Goal: Information Seeking & Learning: Learn about a topic

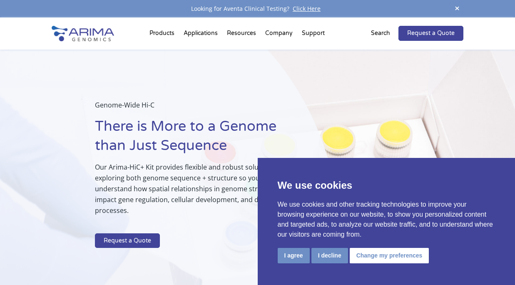
click at [180, 84] on div "Genome-Wide Hi-C There is More to a Genome than Just Sequence Our Arima-HiC+ Ki…" at bounding box center [169, 192] width 338 height 285
click at [390, 35] on p "Search" at bounding box center [380, 33] width 19 height 11
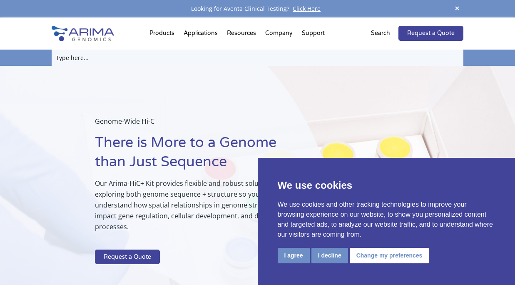
click at [89, 56] on input "text" at bounding box center [258, 58] width 412 height 16
paste input "Arima-HiC+ kits"
drag, startPoint x: 97, startPoint y: 58, endPoint x: 83, endPoint y: 52, distance: 14.9
click at [83, 52] on input "Arima-HiC+ kits" at bounding box center [258, 58] width 412 height 16
type input "Arima-HiC"
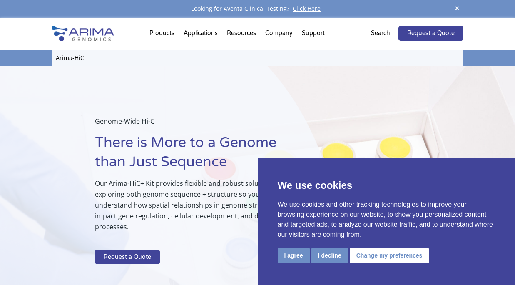
click input "Search" at bounding box center [0, 0] width 0 height 0
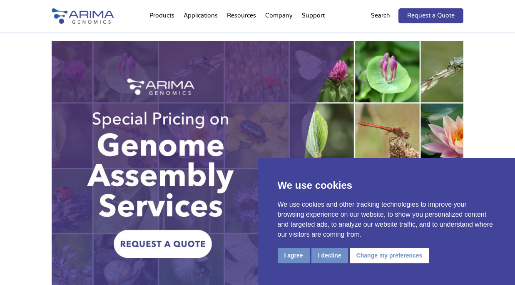
scroll to position [167, 0]
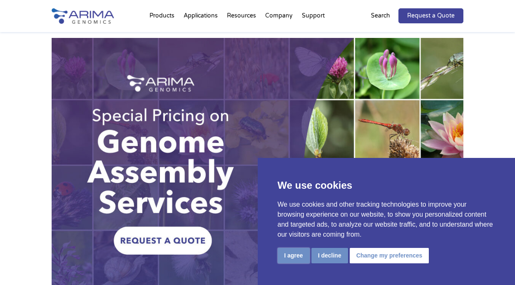
click at [290, 254] on button "I agree" at bounding box center [294, 255] width 32 height 15
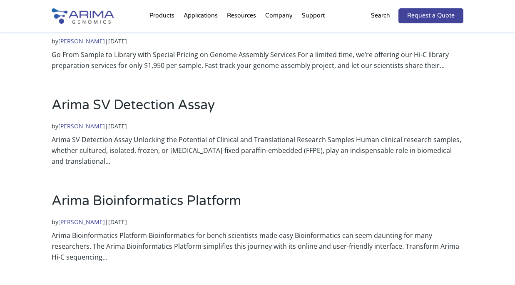
scroll to position [466, 0]
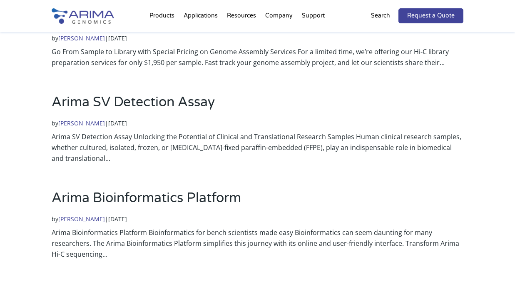
click at [371, 16] on div "Request a Quote Search" at bounding box center [402, 15] width 124 height 15
click at [377, 14] on p "Search" at bounding box center [380, 15] width 19 height 11
click at [382, 15] on p "Search" at bounding box center [380, 15] width 19 height 11
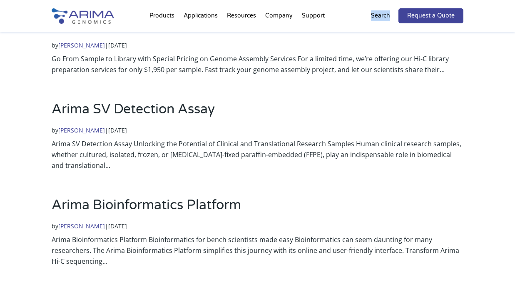
click at [382, 15] on p "Search" at bounding box center [380, 15] width 19 height 11
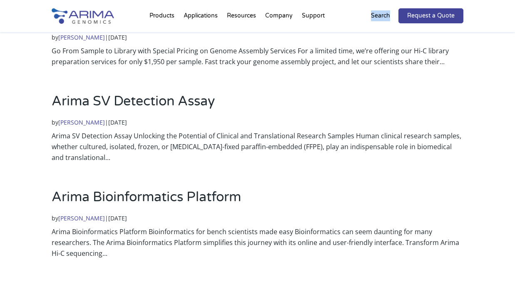
click at [382, 15] on p "Search" at bounding box center [380, 15] width 19 height 11
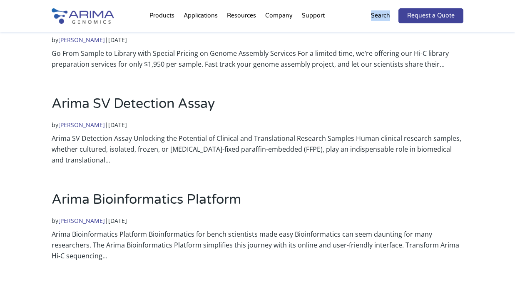
click at [382, 15] on p "Search" at bounding box center [380, 15] width 19 height 11
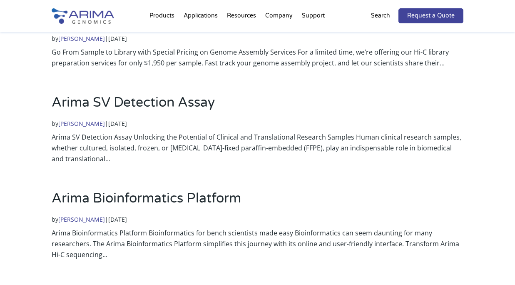
drag, startPoint x: 382, startPoint y: 15, endPoint x: 351, endPoint y: 35, distance: 36.5
click at [351, 35] on p "by [PERSON_NAME] | [DATE]" at bounding box center [258, 38] width 412 height 11
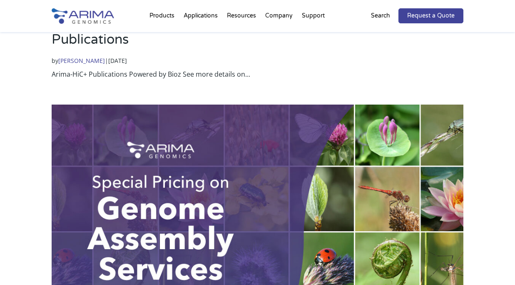
scroll to position [0, 0]
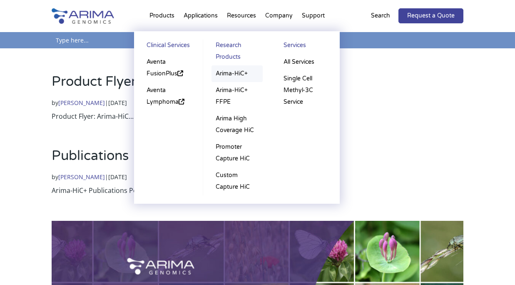
click at [237, 72] on link "Arima-HiC+" at bounding box center [238, 73] width 52 height 17
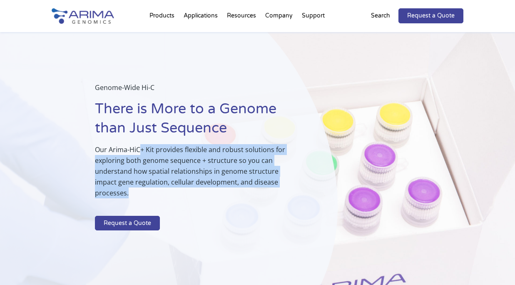
drag, startPoint x: 140, startPoint y: 153, endPoint x: 258, endPoint y: 196, distance: 125.3
click at [258, 196] on p "Our Arima-HiC+ Kit provides flexible and robust solutions for exploring both ge…" at bounding box center [195, 174] width 201 height 61
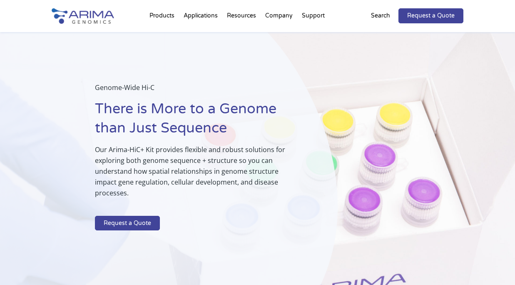
drag, startPoint x: 258, startPoint y: 196, endPoint x: 236, endPoint y: 209, distance: 26.0
click at [236, 209] on p at bounding box center [195, 210] width 201 height 11
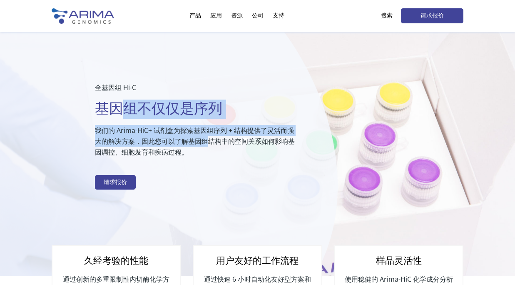
drag, startPoint x: 129, startPoint y: 122, endPoint x: 205, endPoint y: 144, distance: 79.2
click at [205, 144] on div "全基因组 Hi-C 基因组不仅仅是序列 我们的 Arima-HiC+ 试剂盒为探索基因组序列 + 结构提供了灵活而强大的解决方案，因此您可以了解基因组结构中的…" at bounding box center [195, 137] width 201 height 111
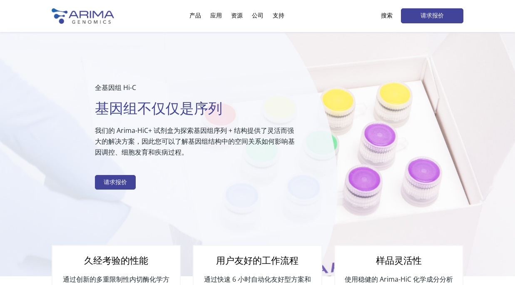
drag, startPoint x: 205, startPoint y: 144, endPoint x: 227, endPoint y: 180, distance: 42.0
click at [227, 180] on div "全基因组 Hi-C 基因组不仅仅是序列 我们的 Arima-HiC+ 试剂盒为探索基因组序列 + 结构提供了灵活而强大的解决方案，因此您可以了解基因组结构中的…" at bounding box center [195, 137] width 201 height 111
